Goal: Submit feedback/report problem: Submit feedback/report problem

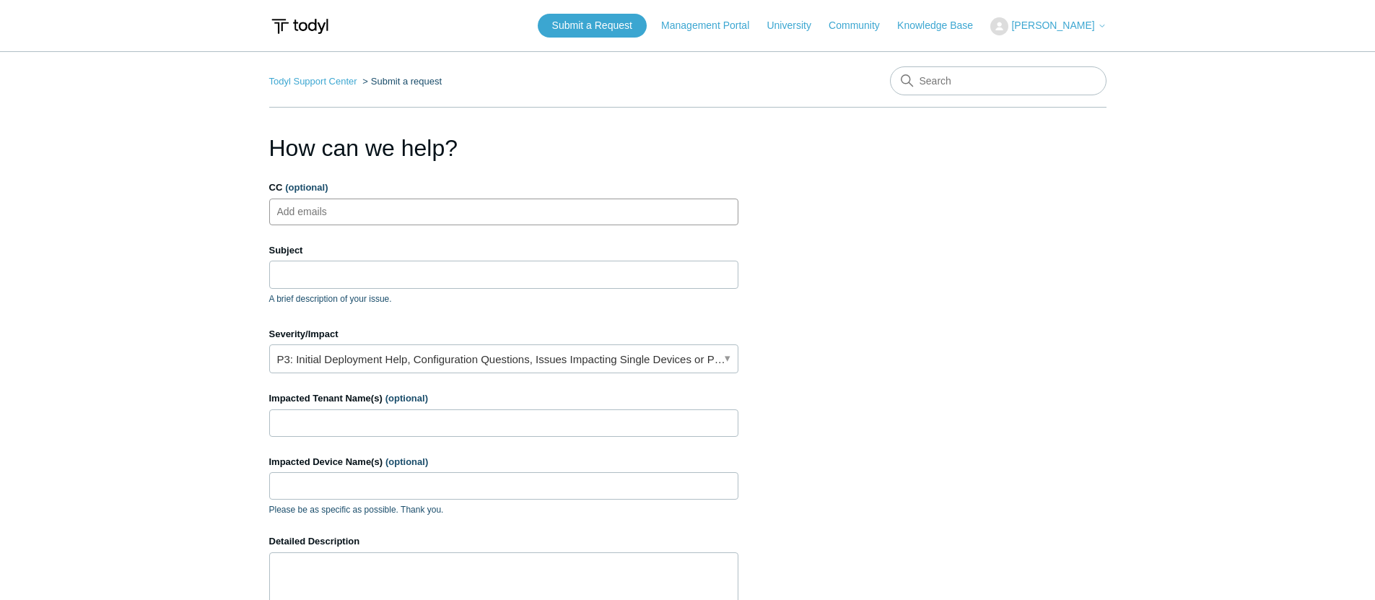
click at [521, 202] on ul "Add emails" at bounding box center [503, 211] width 469 height 27
click at [521, 203] on ul "Add emails" at bounding box center [503, 211] width 469 height 27
type input "alerts@cohelpdesk.com"
type input "Device unable to reach Server with SGN Enabled"
drag, startPoint x: 476, startPoint y: 410, endPoint x: 473, endPoint y: 422, distance: 12.6
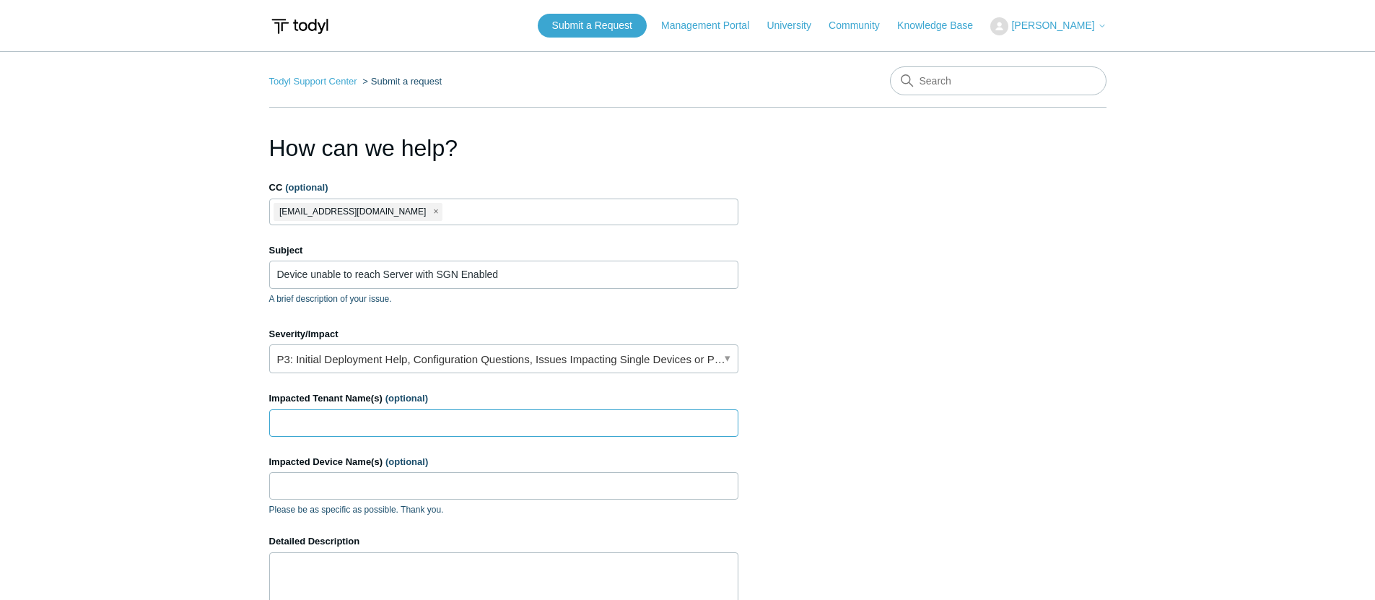
click at [476, 411] on input "Impacted Tenant Name(s) (optional)" at bounding box center [503, 422] width 469 height 27
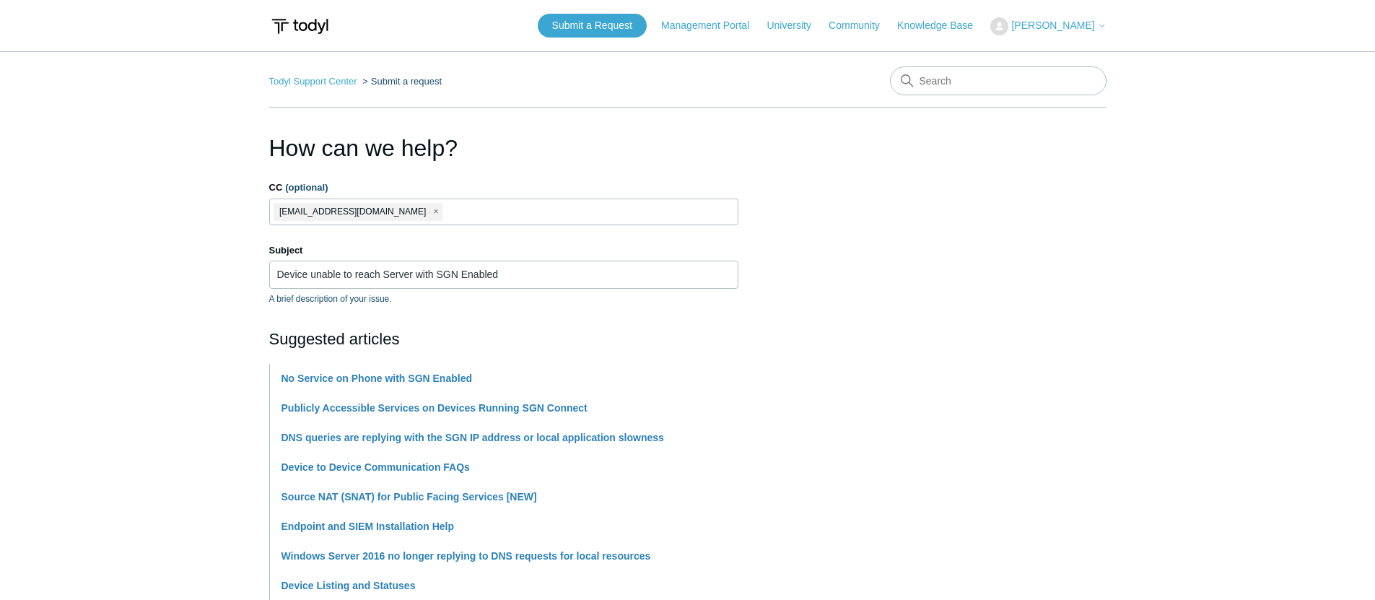
scroll to position [183, 0]
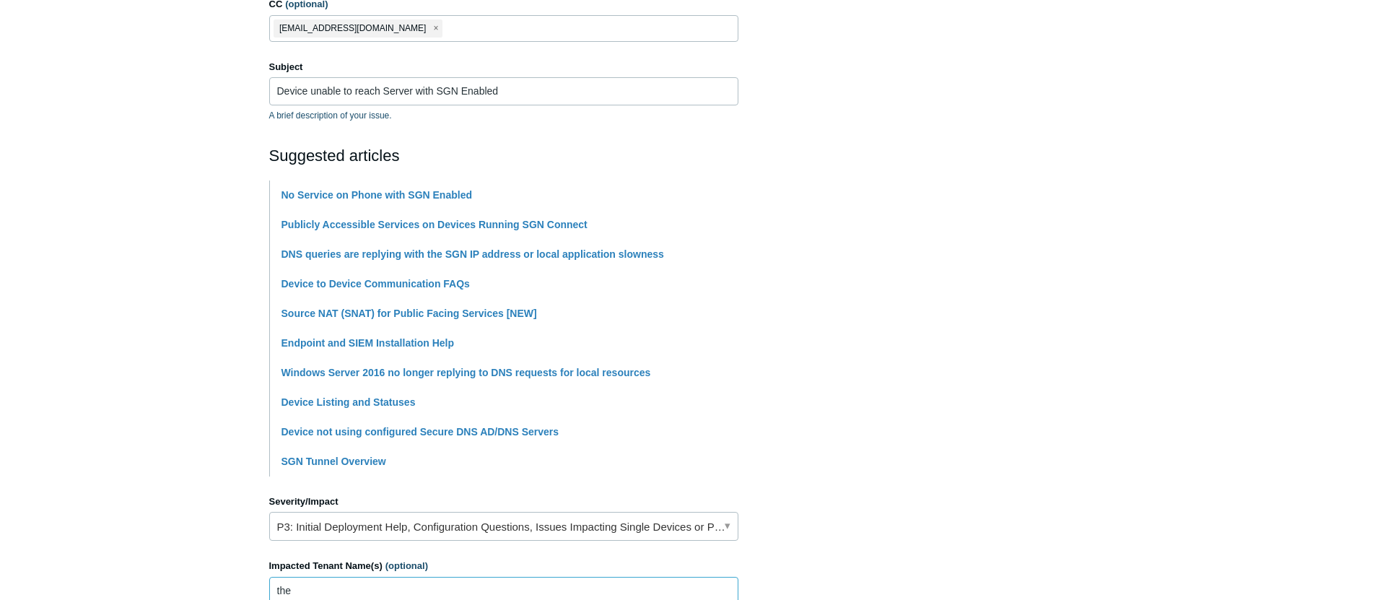
type input "The [PERSON_NAME] Group, LLC"
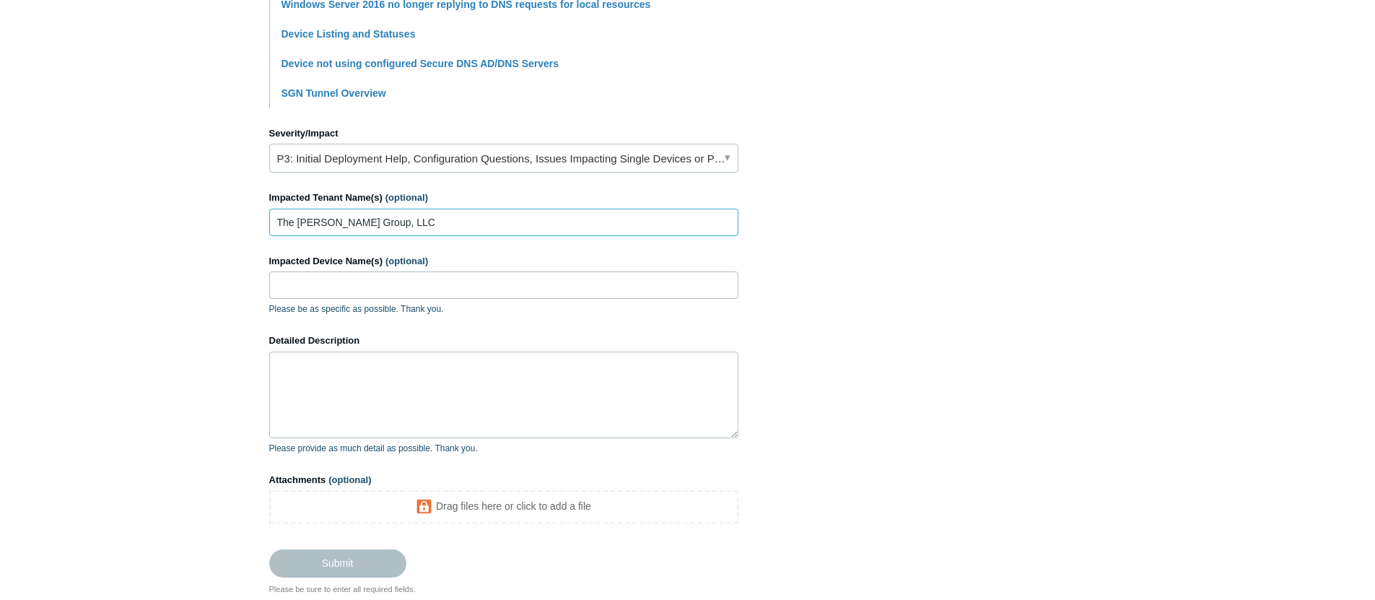
scroll to position [650, 0]
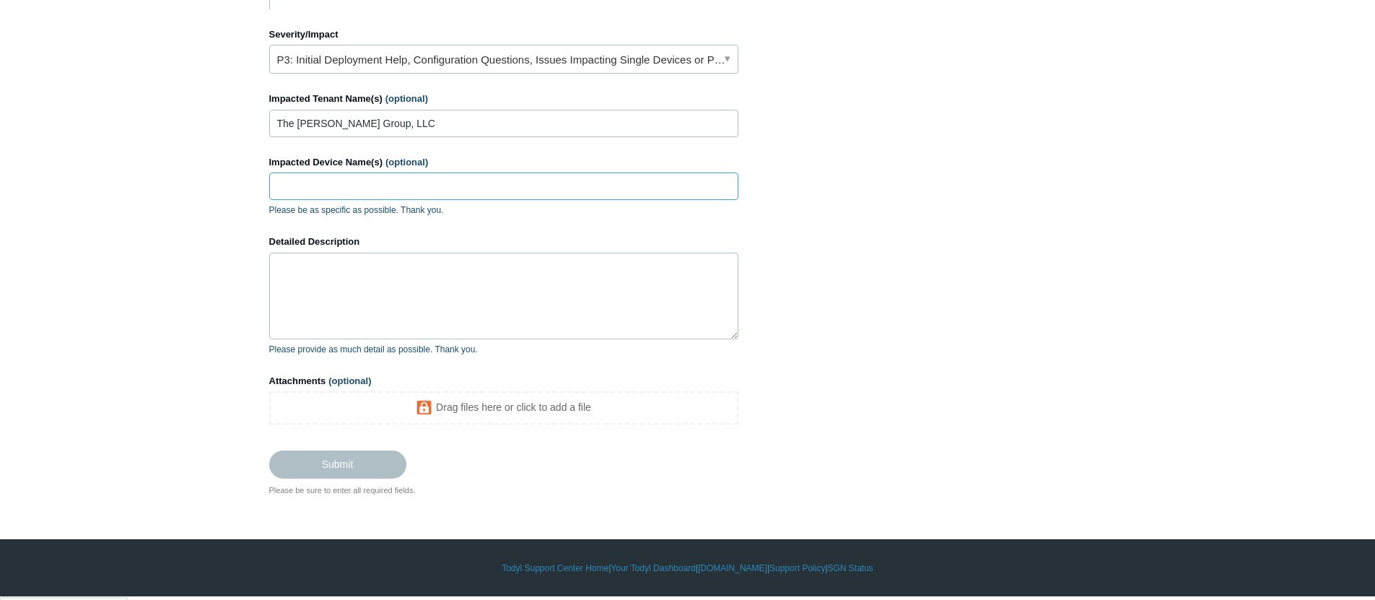
click at [673, 184] on input "Impacted Device Name(s) (optional)" at bounding box center [503, 185] width 469 height 27
type input "THG25081001"
click at [318, 303] on textarea "Detailed Description" at bounding box center [503, 296] width 469 height 87
click at [548, 259] on textarea "Detailed Description" at bounding box center [503, 296] width 469 height 87
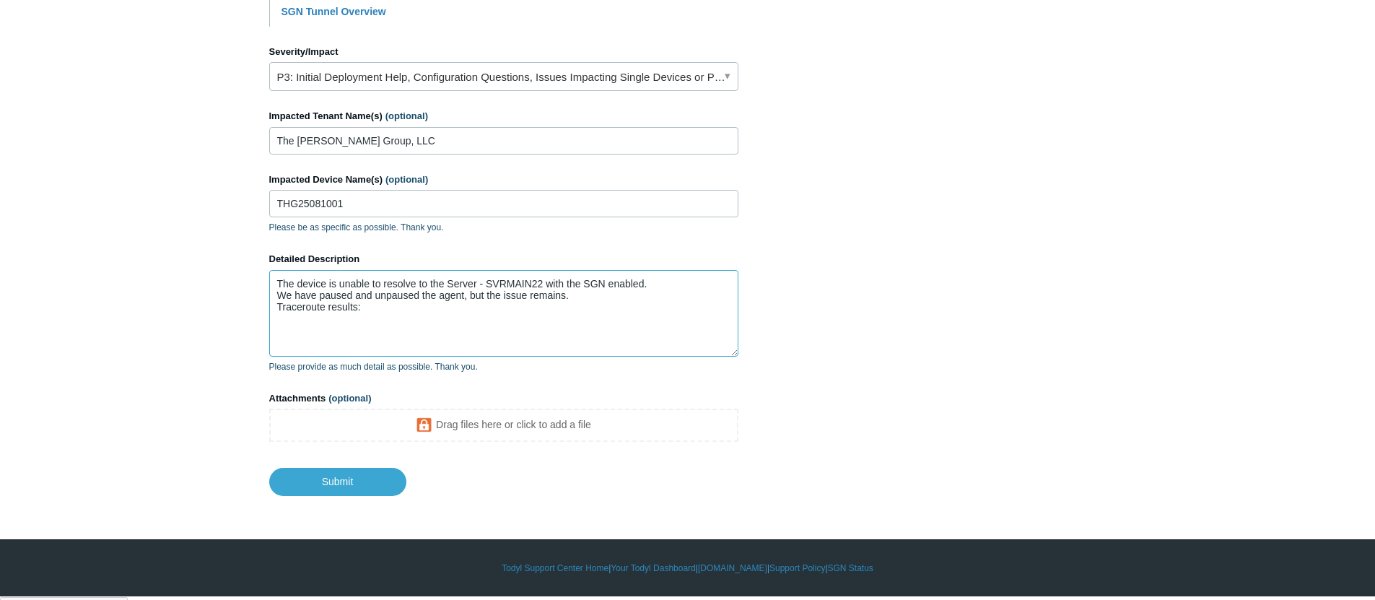
paste textarea "C: \Users\TammyBlack>tracert svrmain22 Tracing route to svrmain22.henn.local [1…"
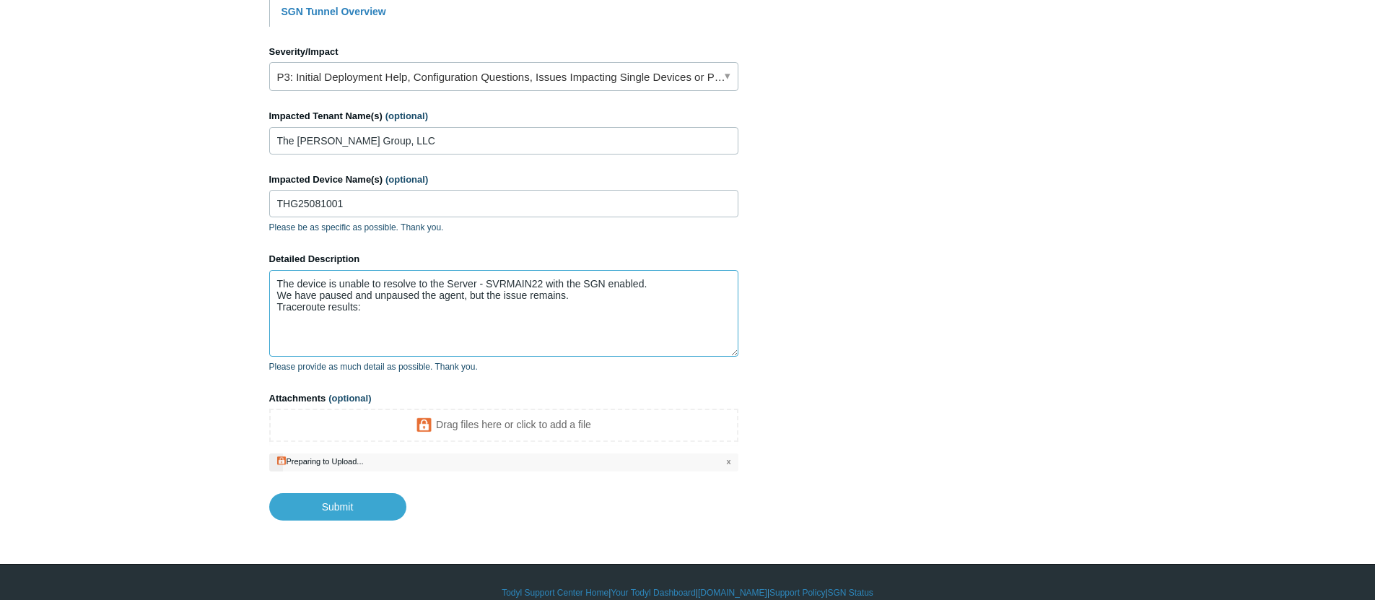
drag, startPoint x: 376, startPoint y: 312, endPoint x: 252, endPoint y: 307, distance: 124.2
click at [374, 312] on textarea "The device is unable to resolve to the Server - SVRMAIN22 with the SGN enabled.…" at bounding box center [503, 313] width 469 height 87
click at [360, 312] on textarea "The device is unable to resolve to the Server - SVRMAIN22 with the SGN enabled.…" at bounding box center [503, 313] width 469 height 87
click at [528, 314] on textarea "The device is unable to resolve to the Server - SVRMAIN22 with the SGN enabled.…" at bounding box center [503, 313] width 469 height 87
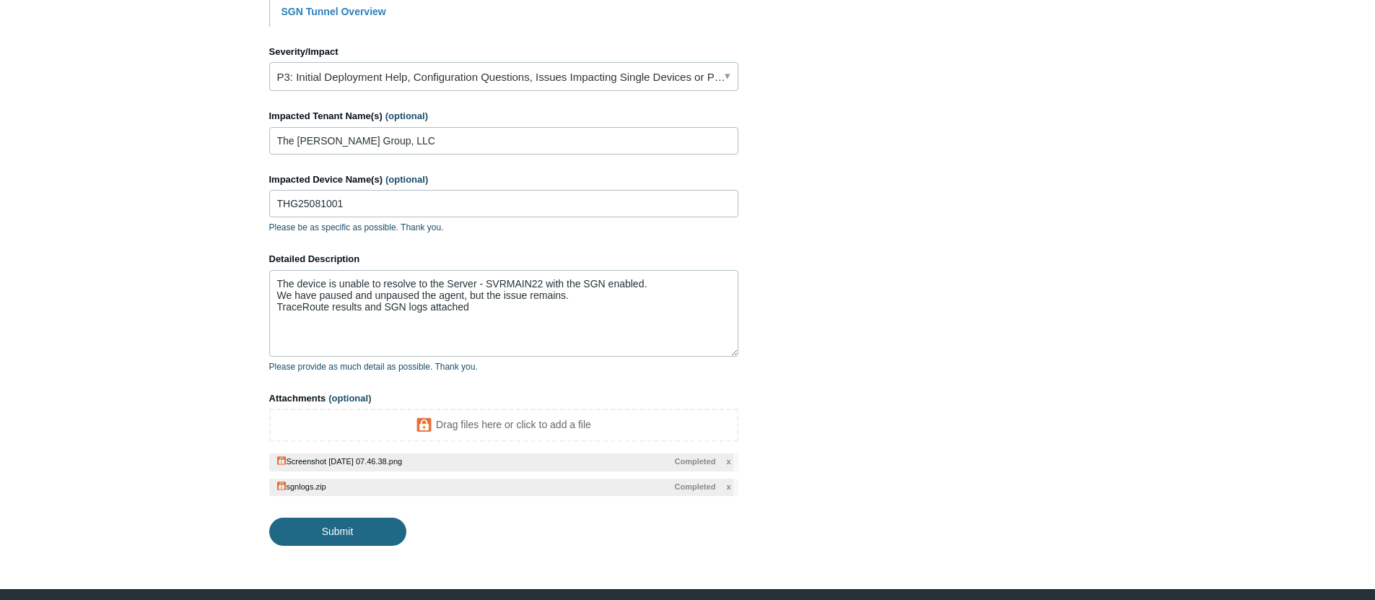
scroll to position [630, 0]
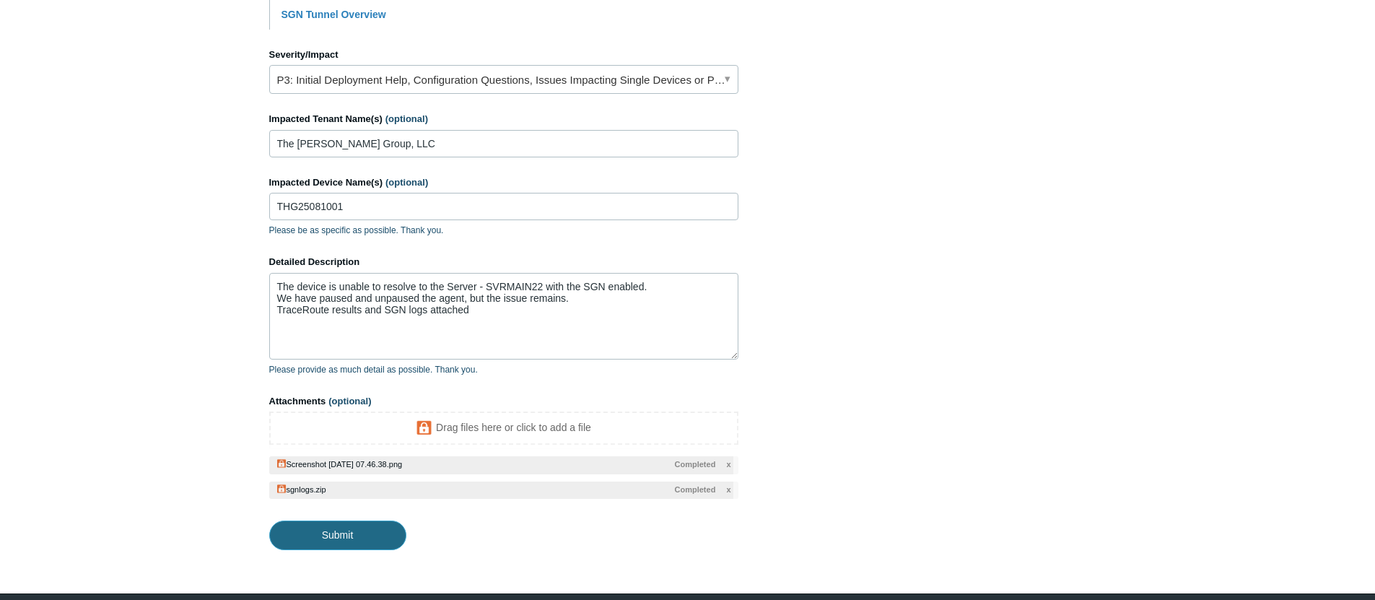
click at [344, 547] on input "Submit" at bounding box center [337, 534] width 137 height 29
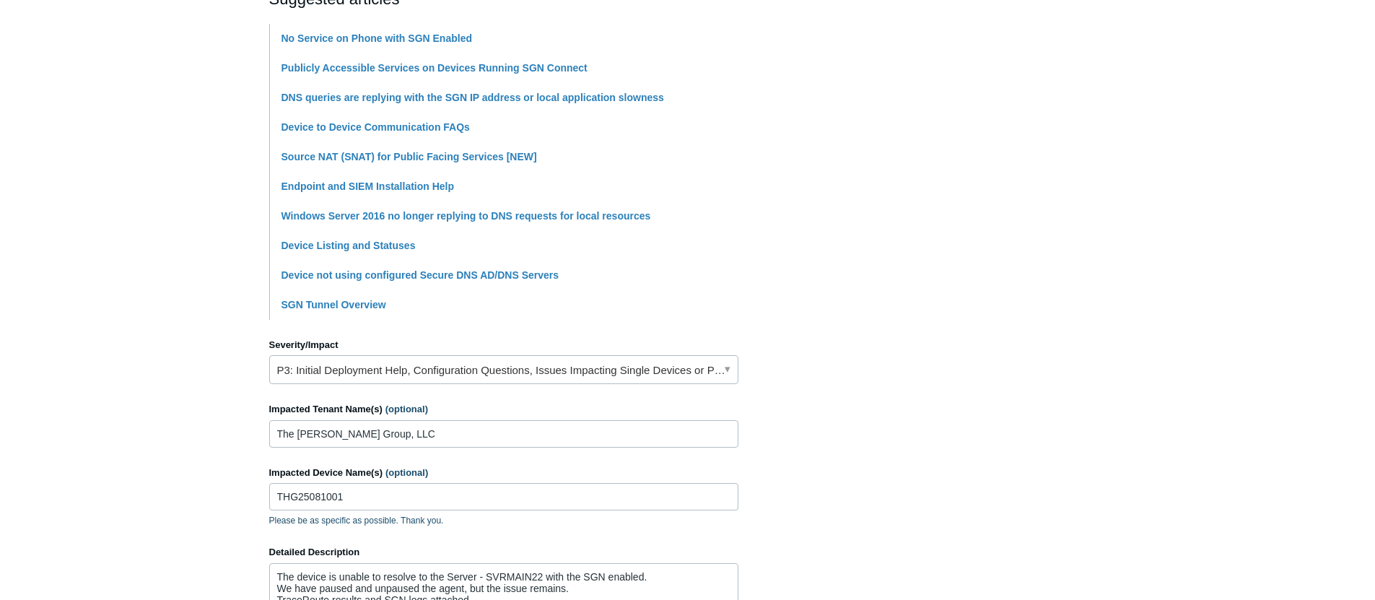
type textarea "The device is unable to resolve to the Server - SVRMAIN22 with the SGN enabled.…"
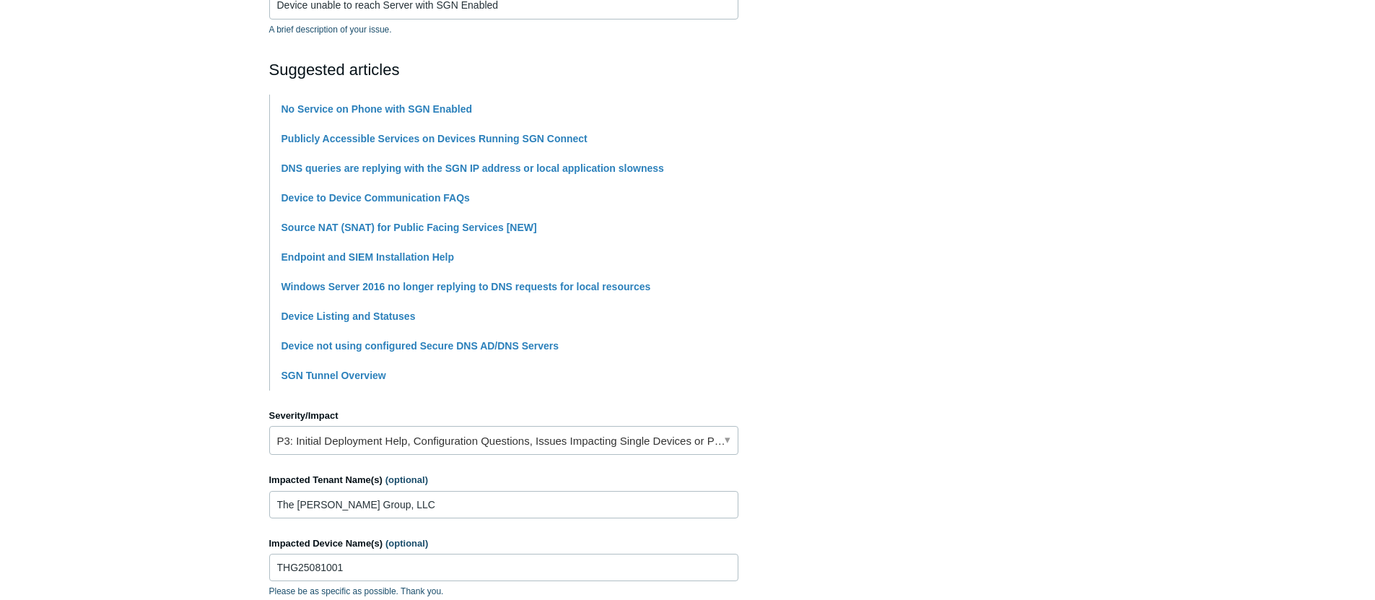
scroll to position [266, 0]
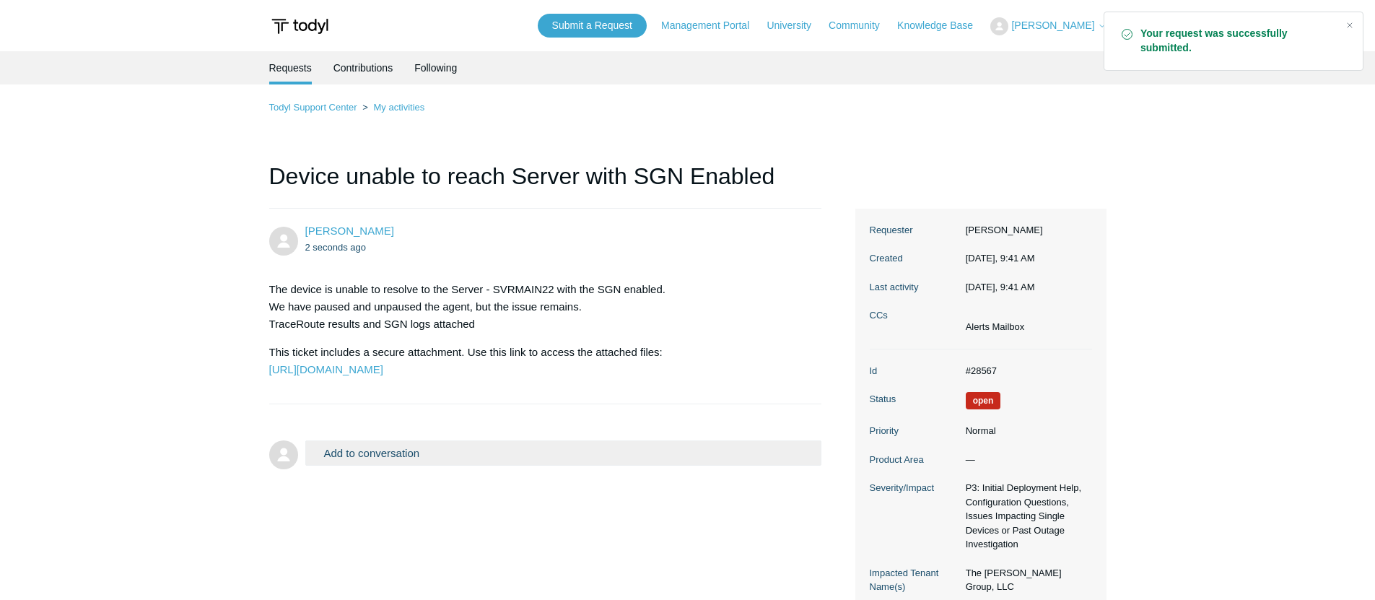
scroll to position [151, 0]
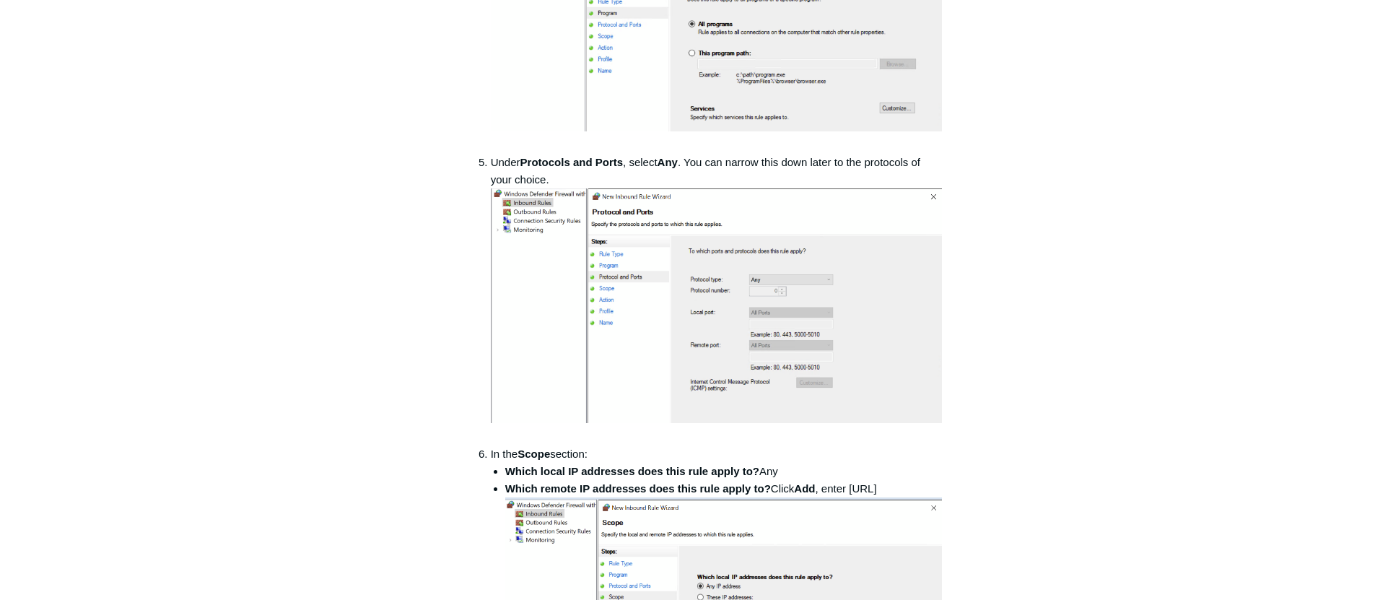
scroll to position [1262, 0]
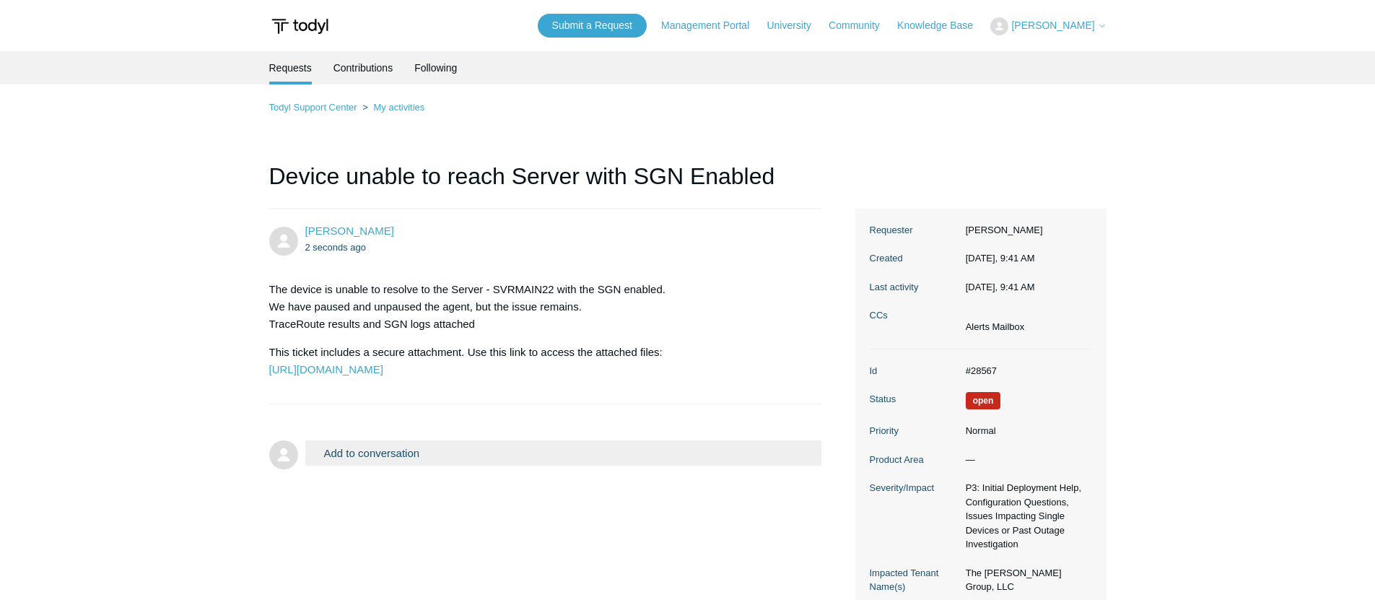
scroll to position [151, 0]
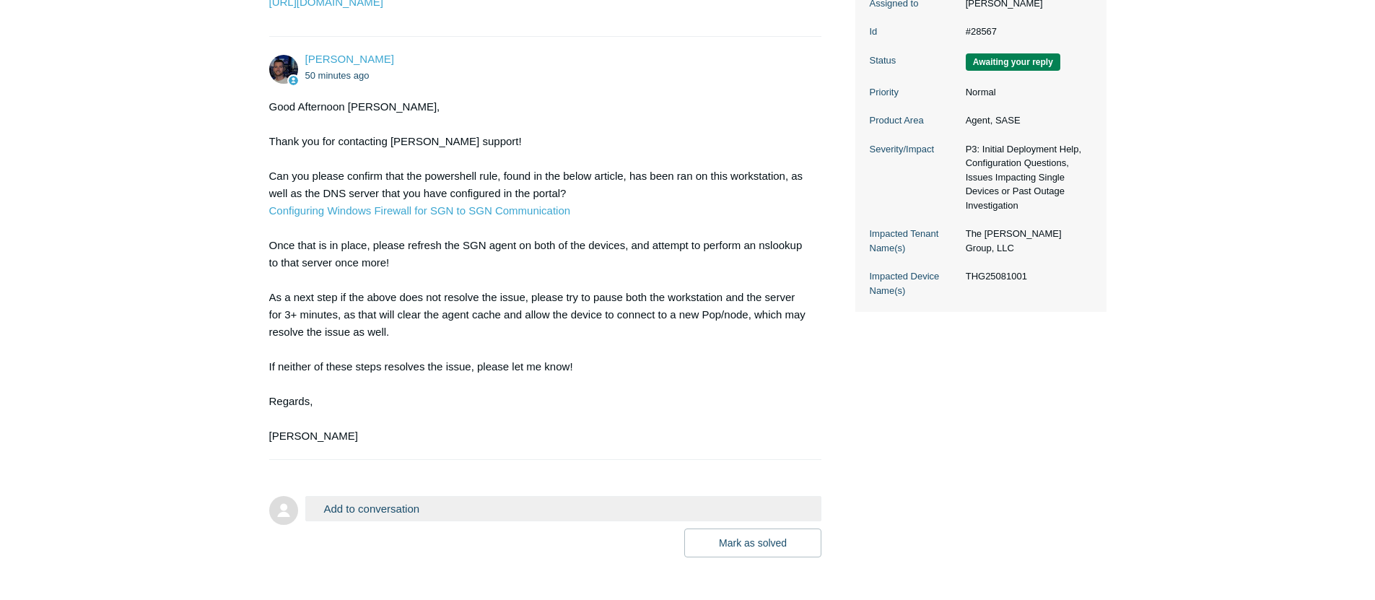
scroll to position [447, 0]
